Goal: Transaction & Acquisition: Obtain resource

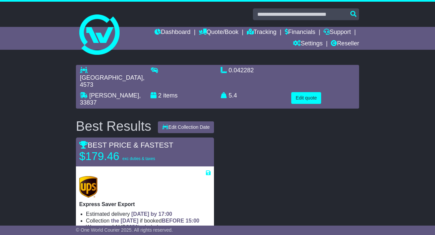
click at [212, 35] on link "Quote/Book" at bounding box center [219, 32] width 40 height 11
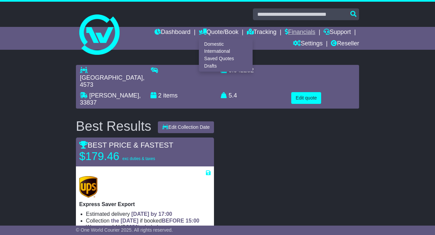
click at [296, 30] on link "Financials" at bounding box center [300, 32] width 31 height 11
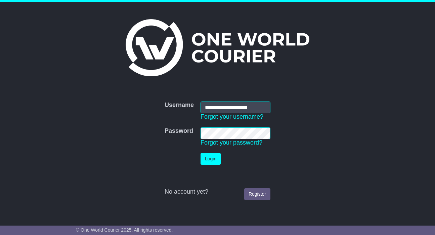
click at [211, 158] on button "Login" at bounding box center [210, 159] width 20 height 12
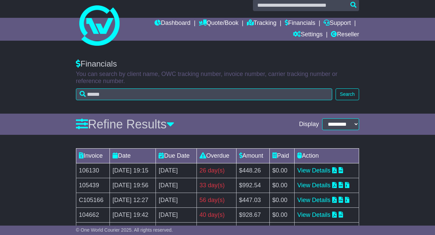
scroll to position [11, 0]
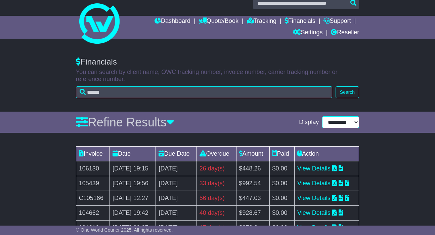
select select "**"
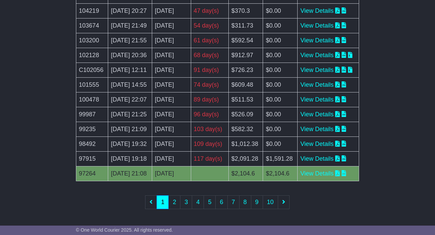
scroll to position [380, 0]
click at [333, 155] on link "View Details" at bounding box center [316, 158] width 33 height 7
click at [330, 140] on link "View Details" at bounding box center [316, 143] width 33 height 7
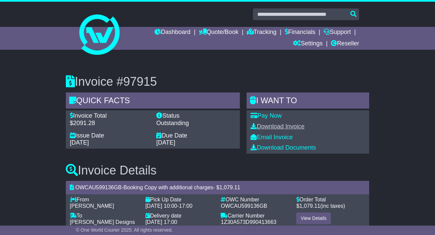
click at [276, 126] on link "Download Invoice" at bounding box center [277, 126] width 54 height 7
click at [280, 124] on link "Download Invoice" at bounding box center [277, 126] width 54 height 7
